Goal: Task Accomplishment & Management: Manage account settings

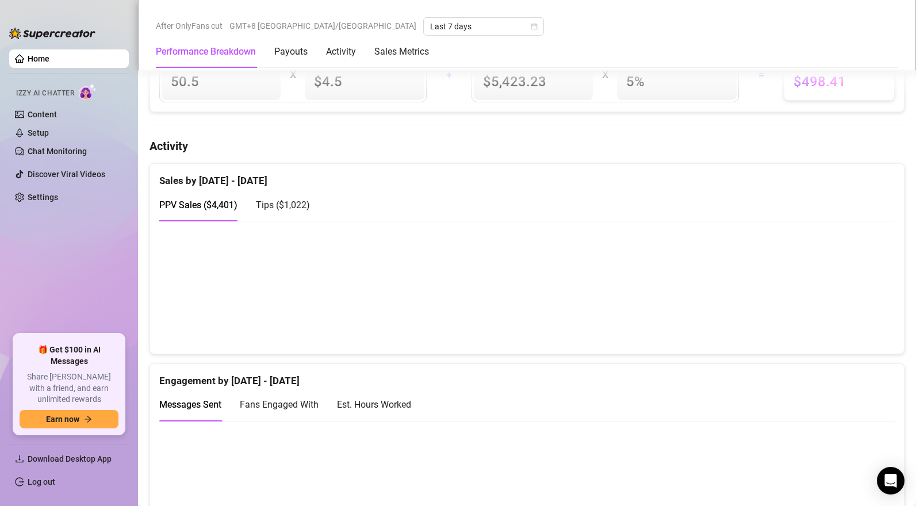
scroll to position [634, 0]
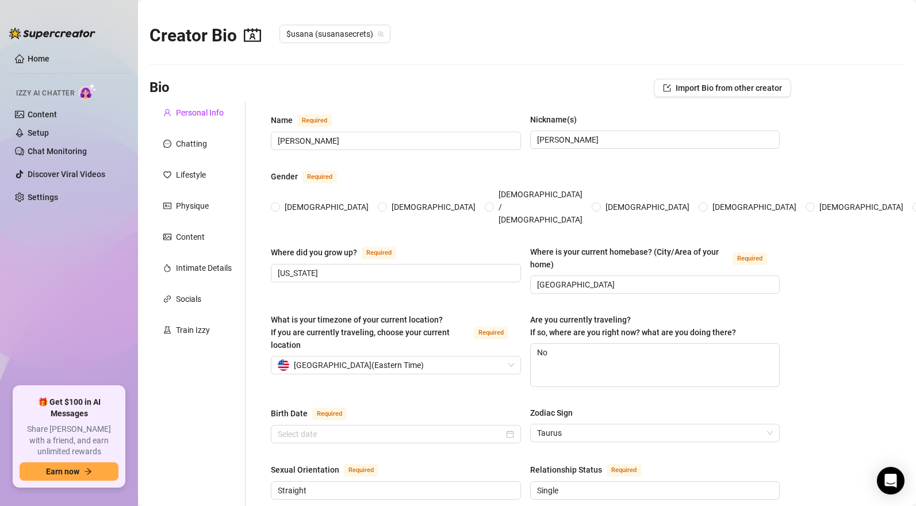
radio input "true"
type input "May 8th, 2002"
radio input "true"
type input "May 8th, 2002"
click at [49, 59] on link "Home" at bounding box center [39, 58] width 22 height 9
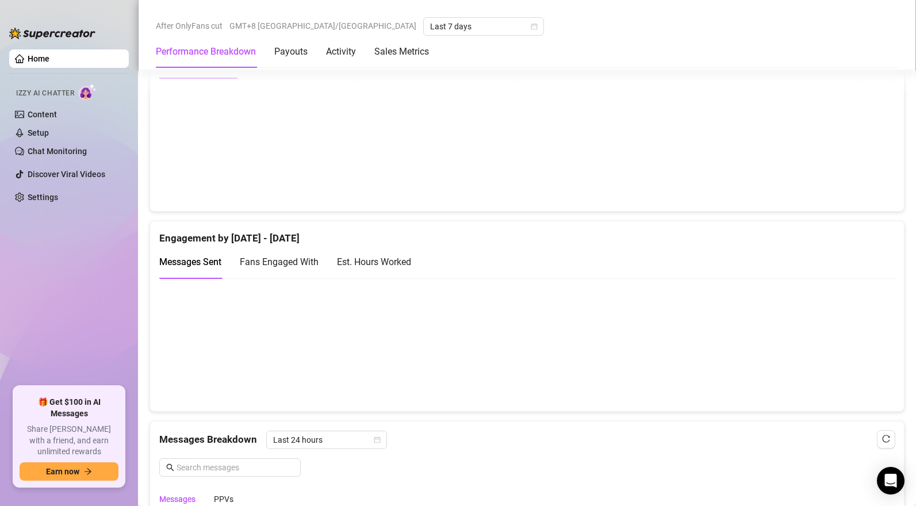
scroll to position [732, 0]
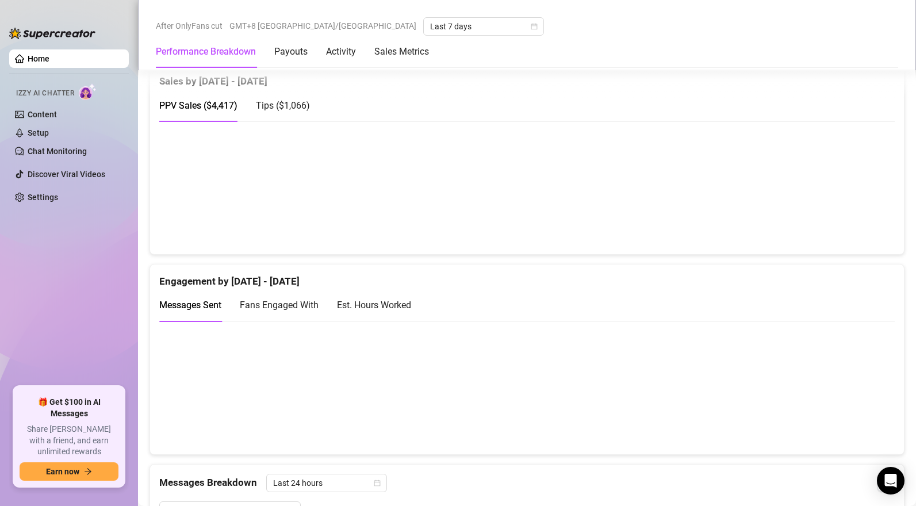
click at [297, 106] on span "Tips ( $1,066 )" at bounding box center [283, 105] width 54 height 11
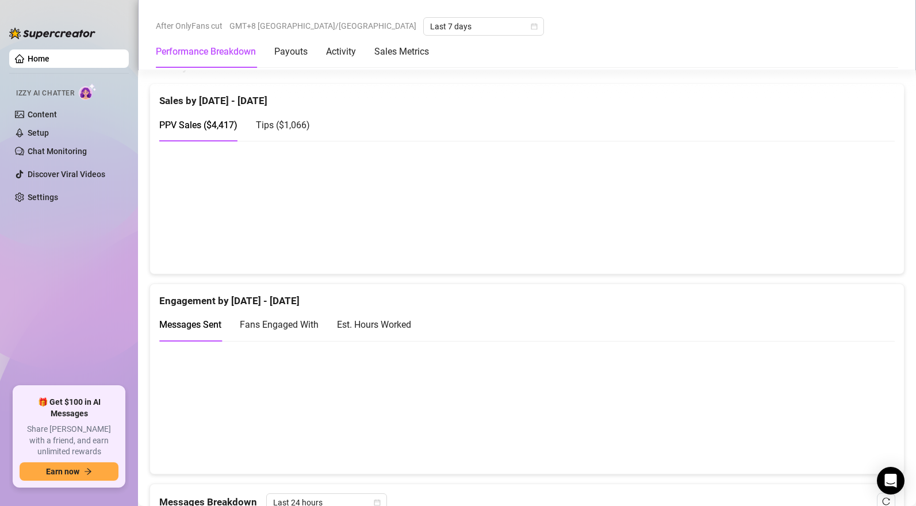
scroll to position [713, 0]
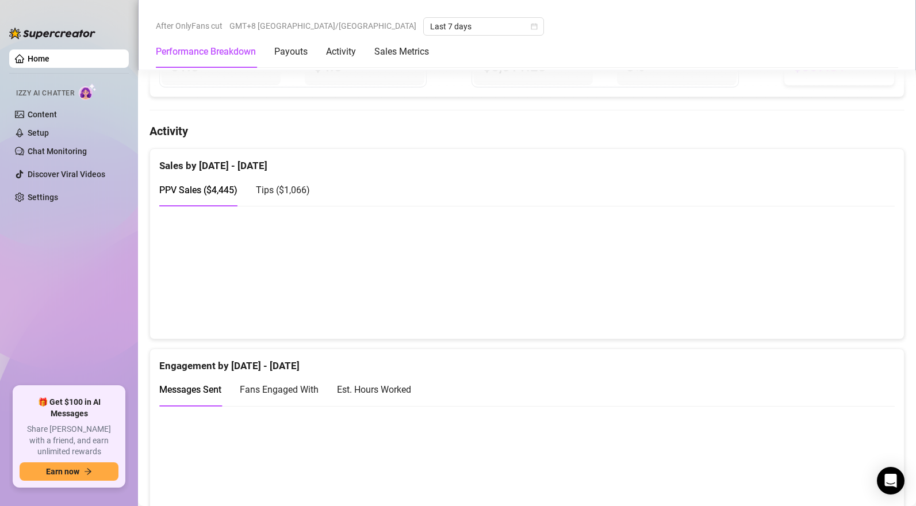
scroll to position [659, 0]
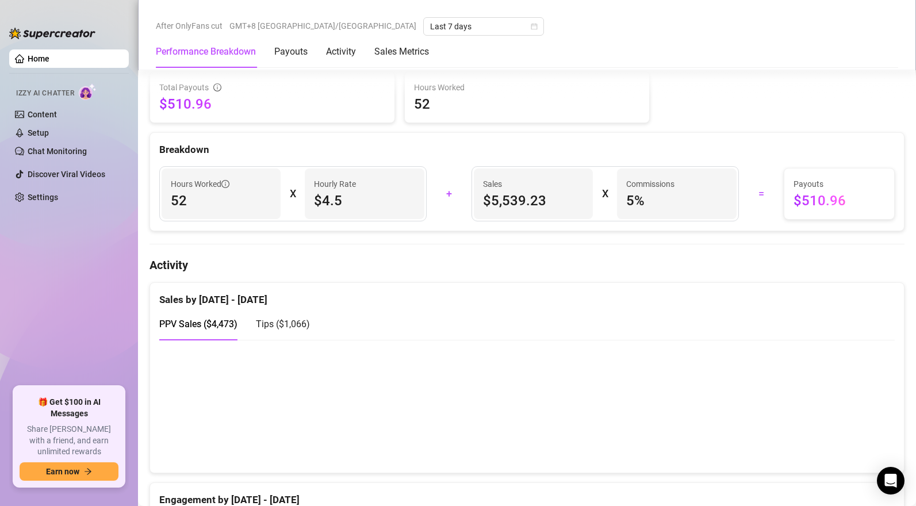
scroll to position [563, 0]
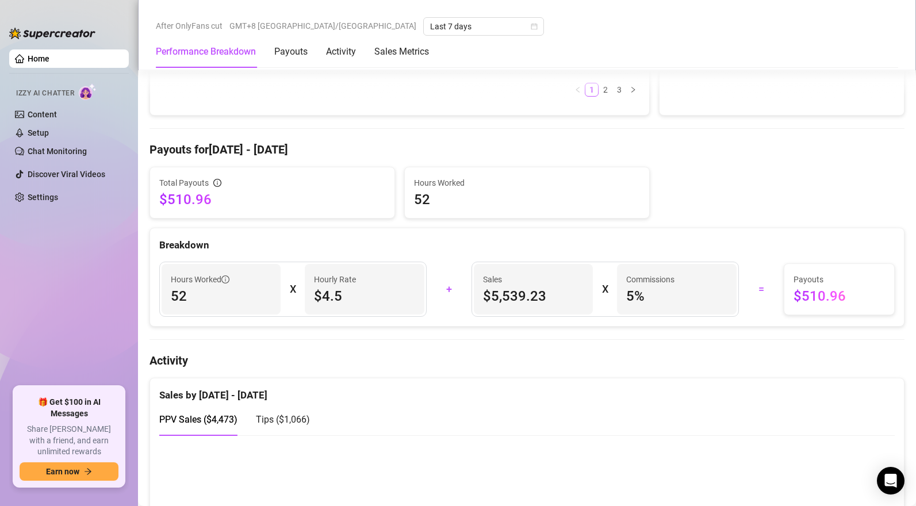
scroll to position [570, 0]
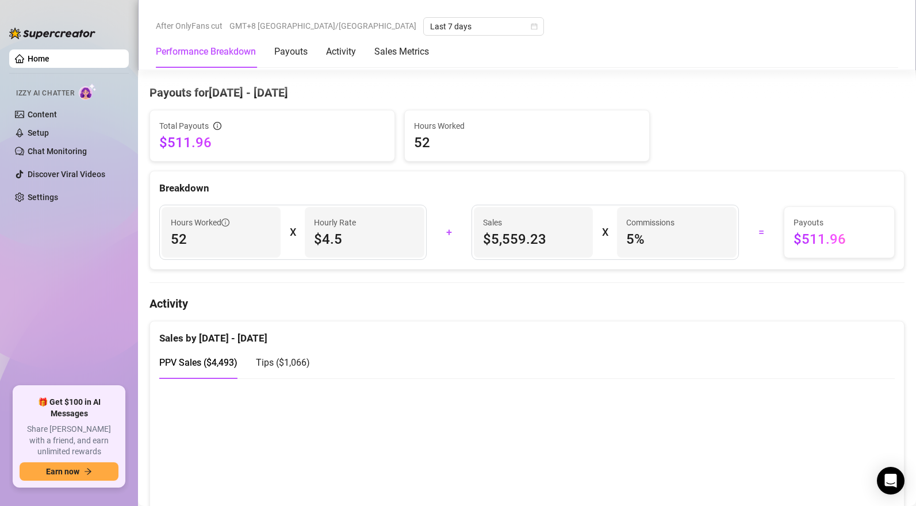
scroll to position [617, 0]
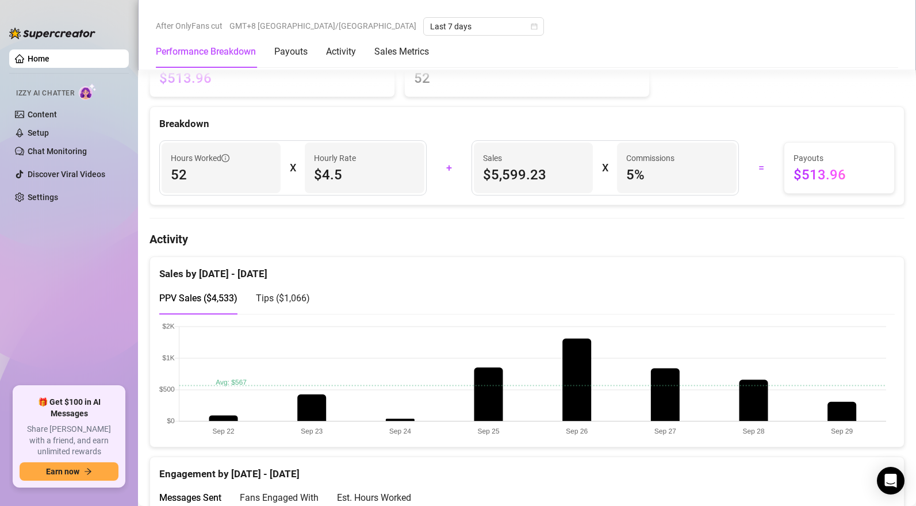
scroll to position [589, 0]
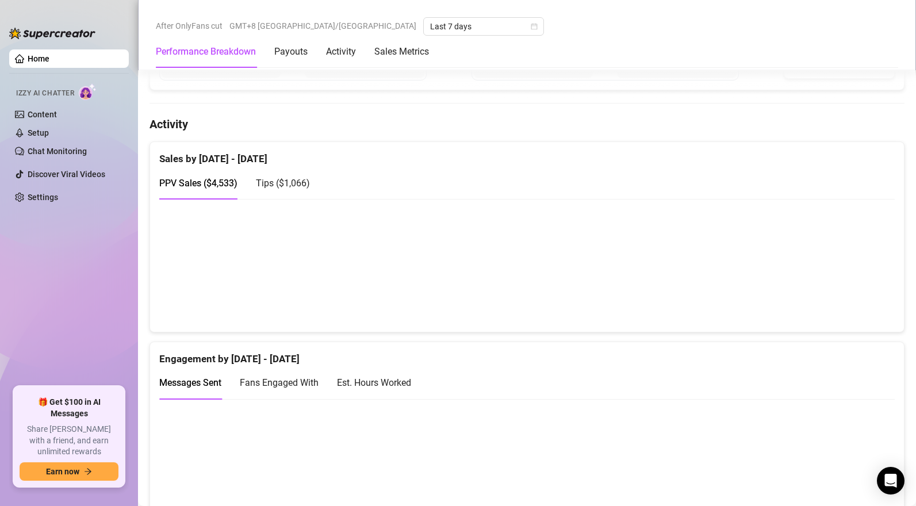
scroll to position [788, 0]
